Goal: Ask a question

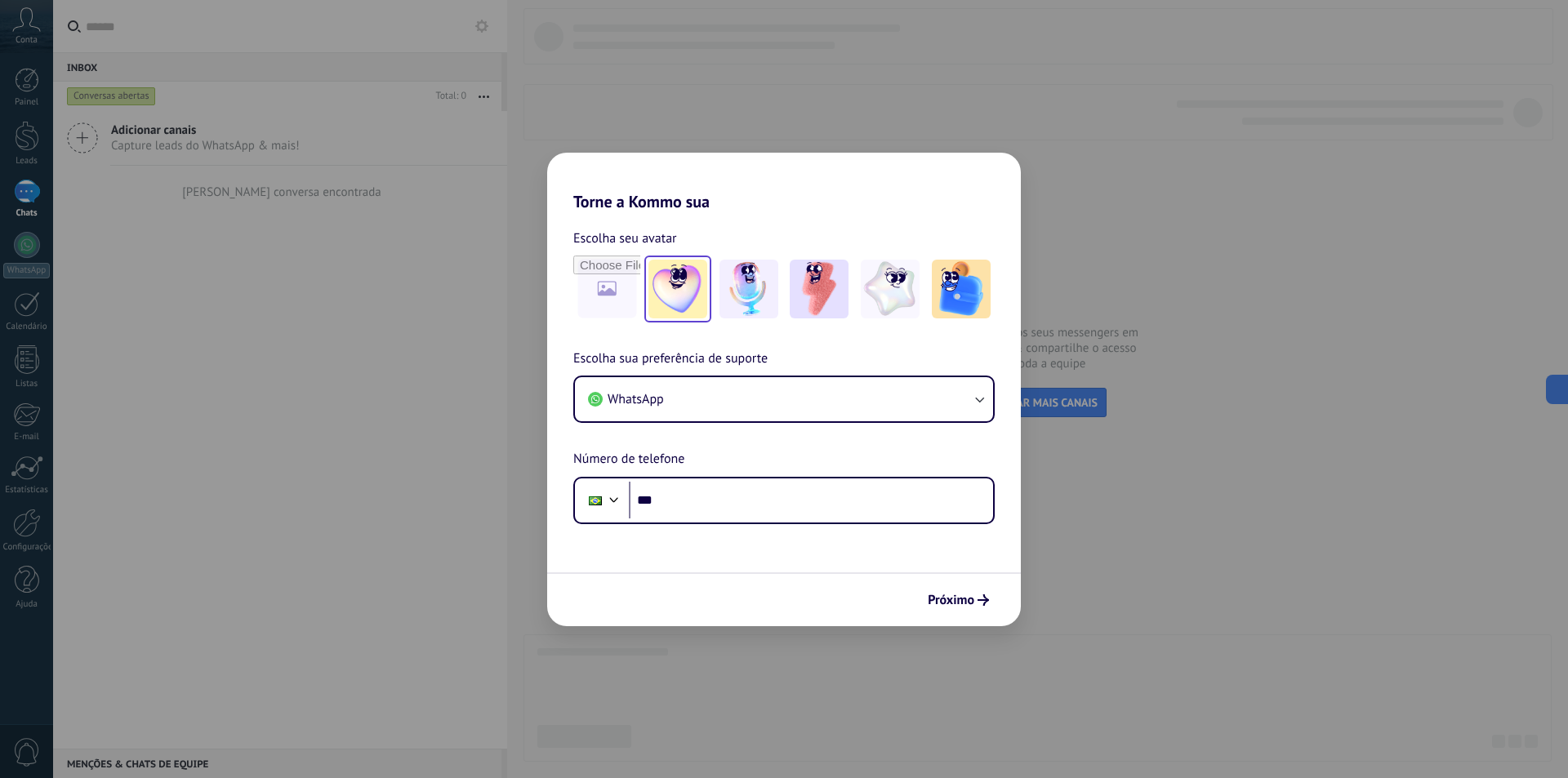
click at [673, 294] on img at bounding box center [678, 289] width 59 height 59
click at [983, 401] on icon "button" at bounding box center [979, 399] width 16 height 16
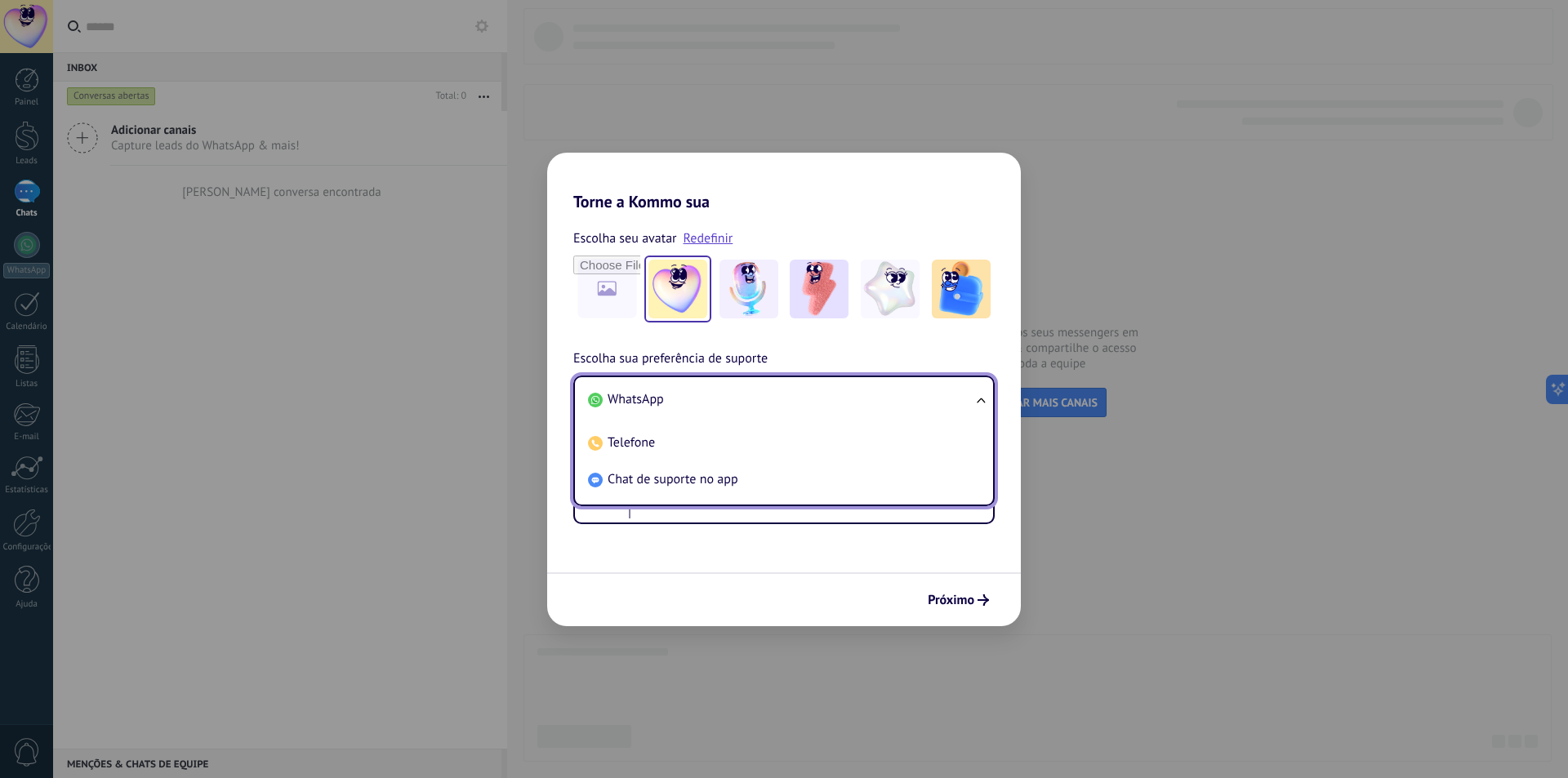
click at [977, 398] on ul "WhatsApp Telefone Chat de suporte no app" at bounding box center [784, 440] width 422 height 131
click at [977, 405] on ul "WhatsApp Telefone Chat de suporte no app" at bounding box center [784, 440] width 422 height 131
click at [643, 394] on span "WhatsApp" at bounding box center [636, 399] width 57 height 16
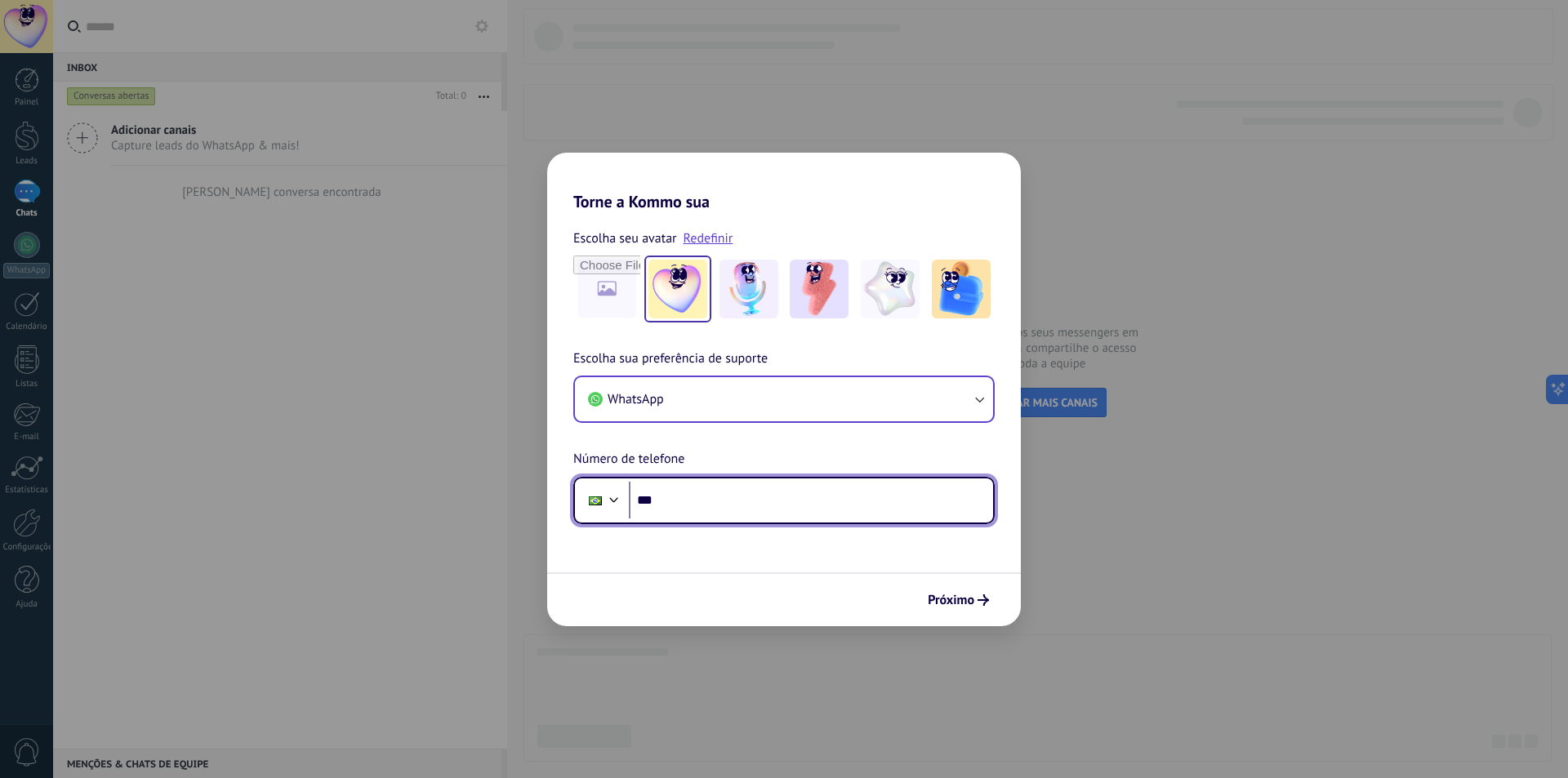
click at [727, 499] on input "***" at bounding box center [811, 500] width 364 height 38
